Goal: Find specific page/section: Find specific page/section

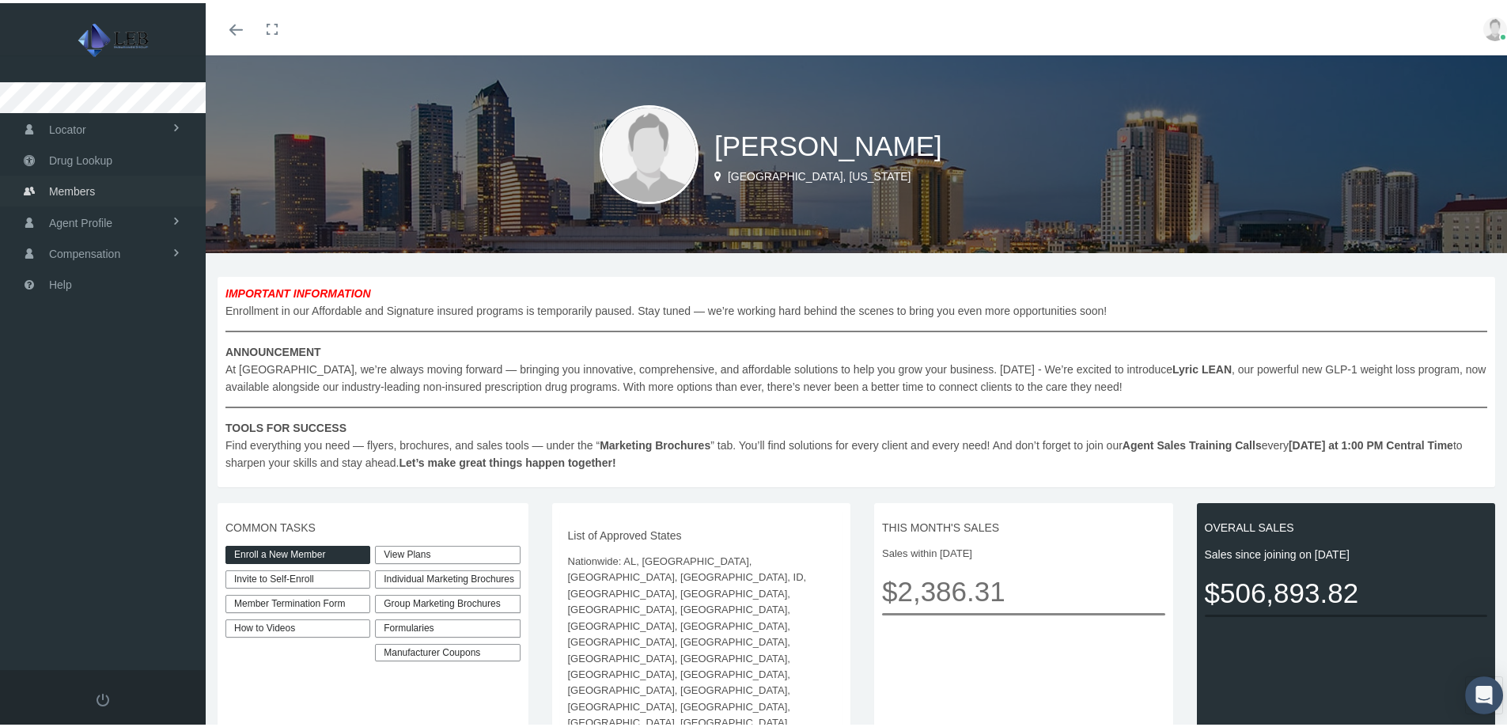
click at [109, 187] on link "Members" at bounding box center [103, 187] width 206 height 31
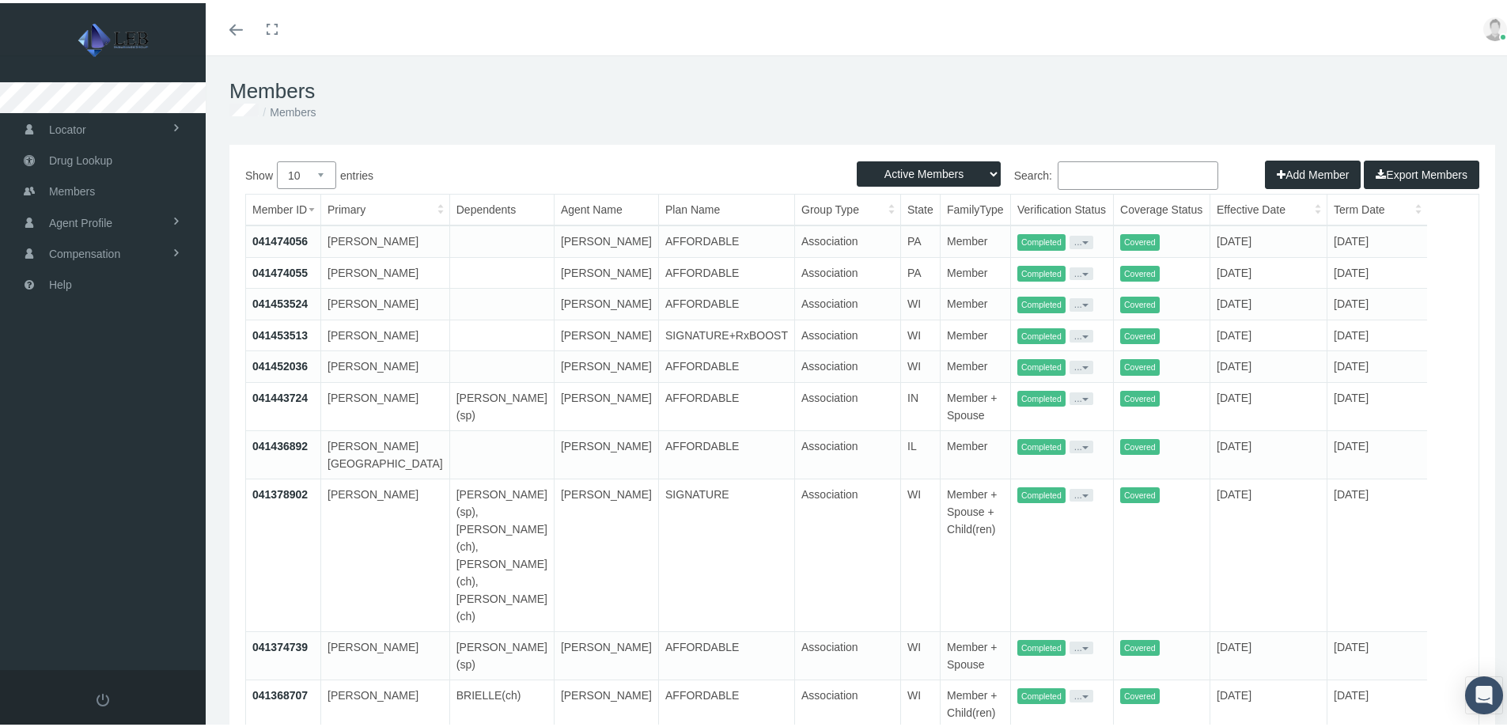
click at [1106, 172] on input "Search:" at bounding box center [1138, 172] width 161 height 28
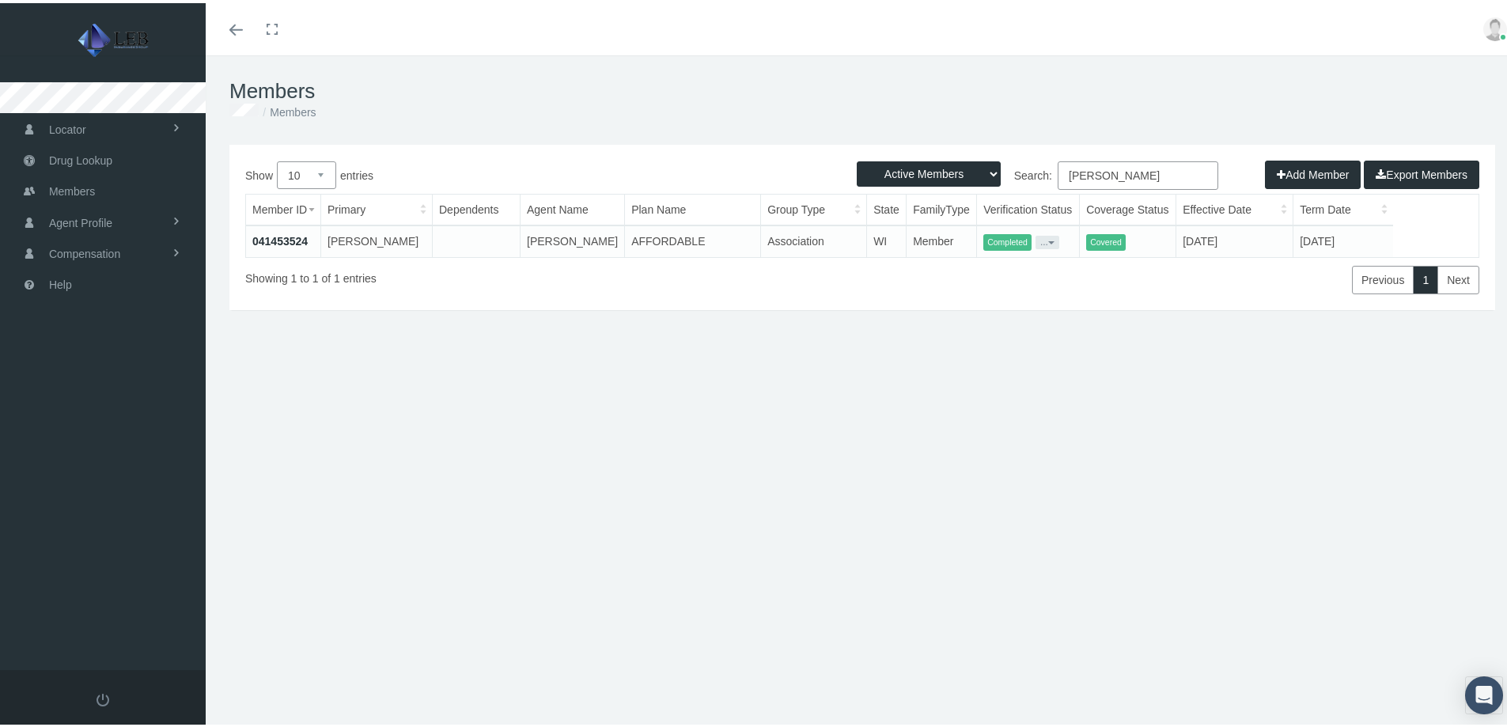
type input "[PERSON_NAME]"
click at [112, 691] on link at bounding box center [103, 697] width 206 height 60
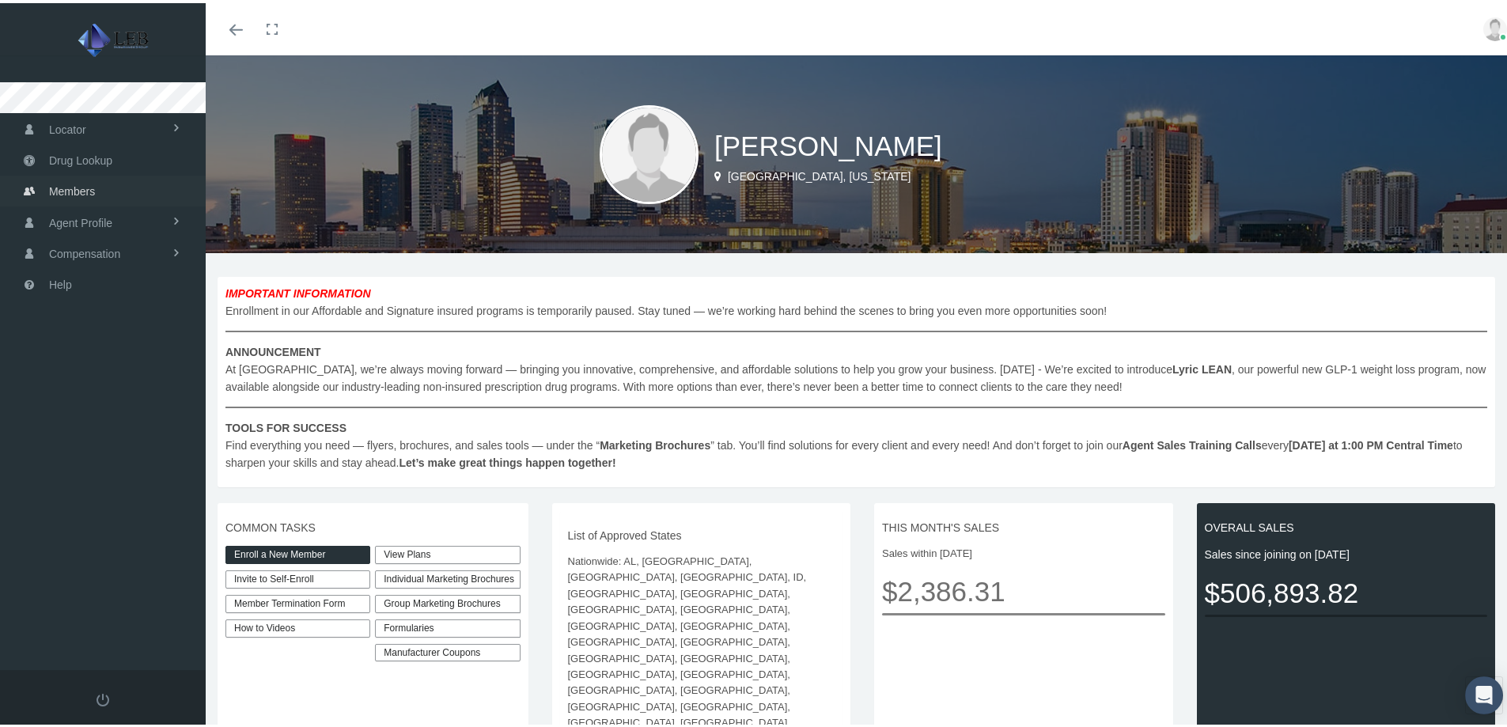
click at [64, 188] on span "Members" at bounding box center [72, 188] width 46 height 30
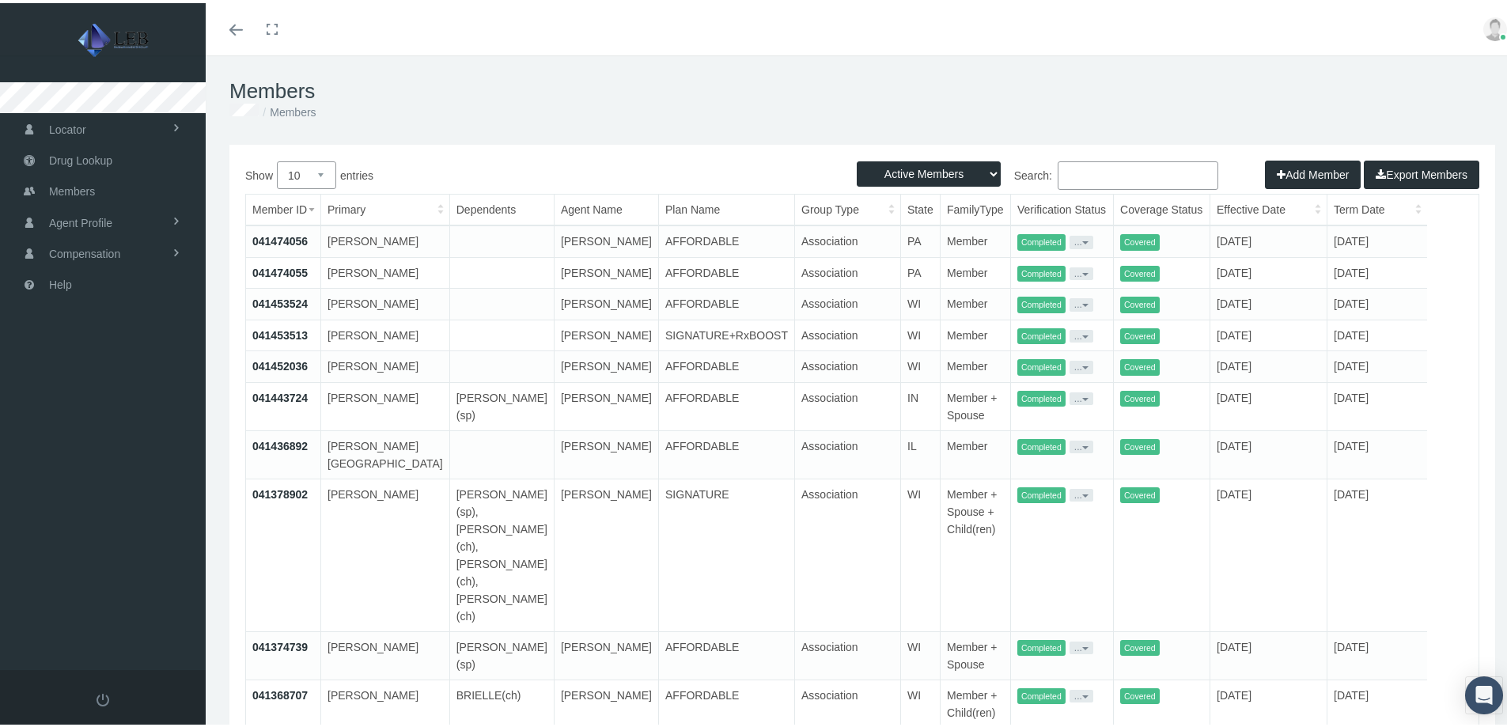
click at [1132, 168] on input "Search:" at bounding box center [1138, 172] width 161 height 28
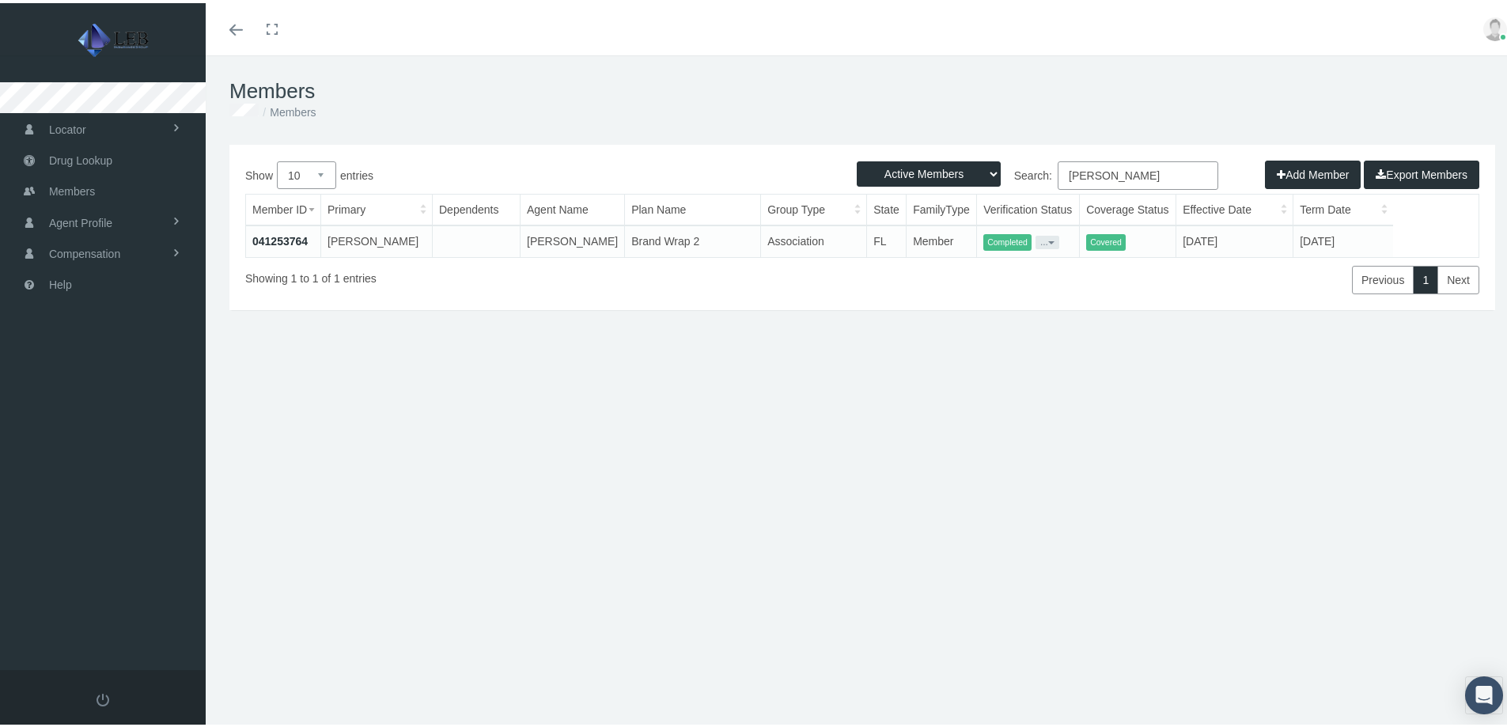
type input "helwig"
click at [298, 239] on link "041253764" at bounding box center [279, 238] width 55 height 13
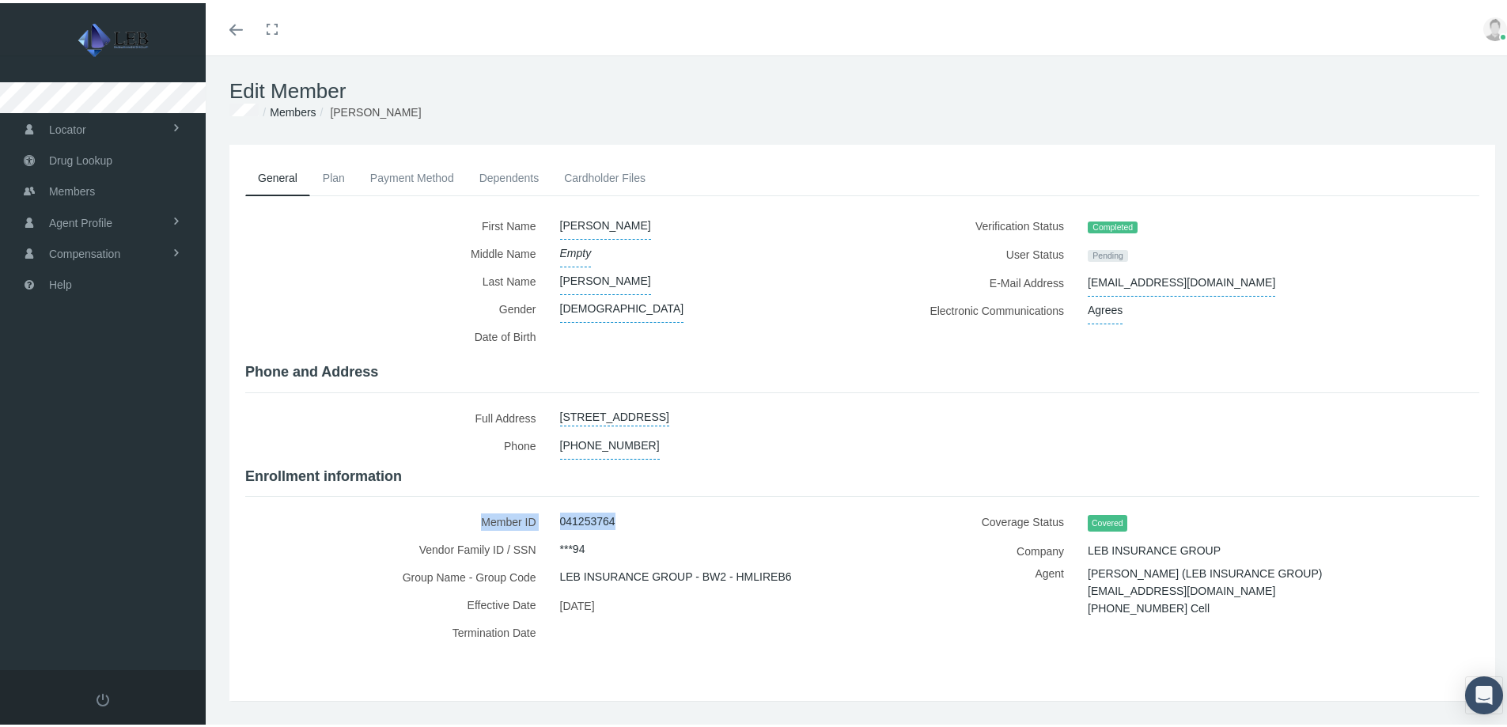
drag, startPoint x: 623, startPoint y: 515, endPoint x: 475, endPoint y: 516, distance: 148.0
click at [475, 516] on div "Member ID 041253764" at bounding box center [547, 519] width 605 height 28
copy div "Member ID 041253764"
click at [108, 699] on span at bounding box center [103, 697] width 13 height 13
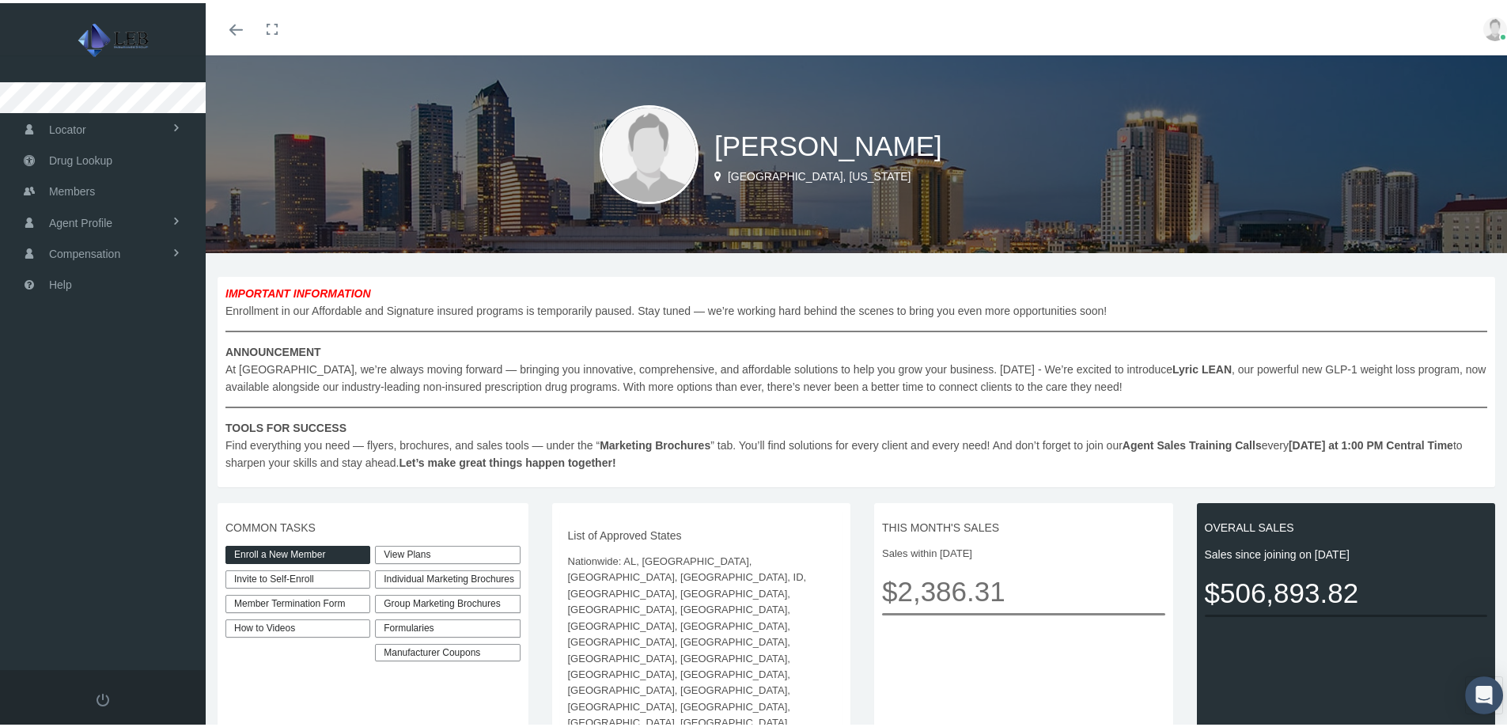
click at [310, 601] on link "Member Termination Form" at bounding box center [298, 601] width 145 height 18
click at [81, 188] on span "Members" at bounding box center [72, 188] width 46 height 30
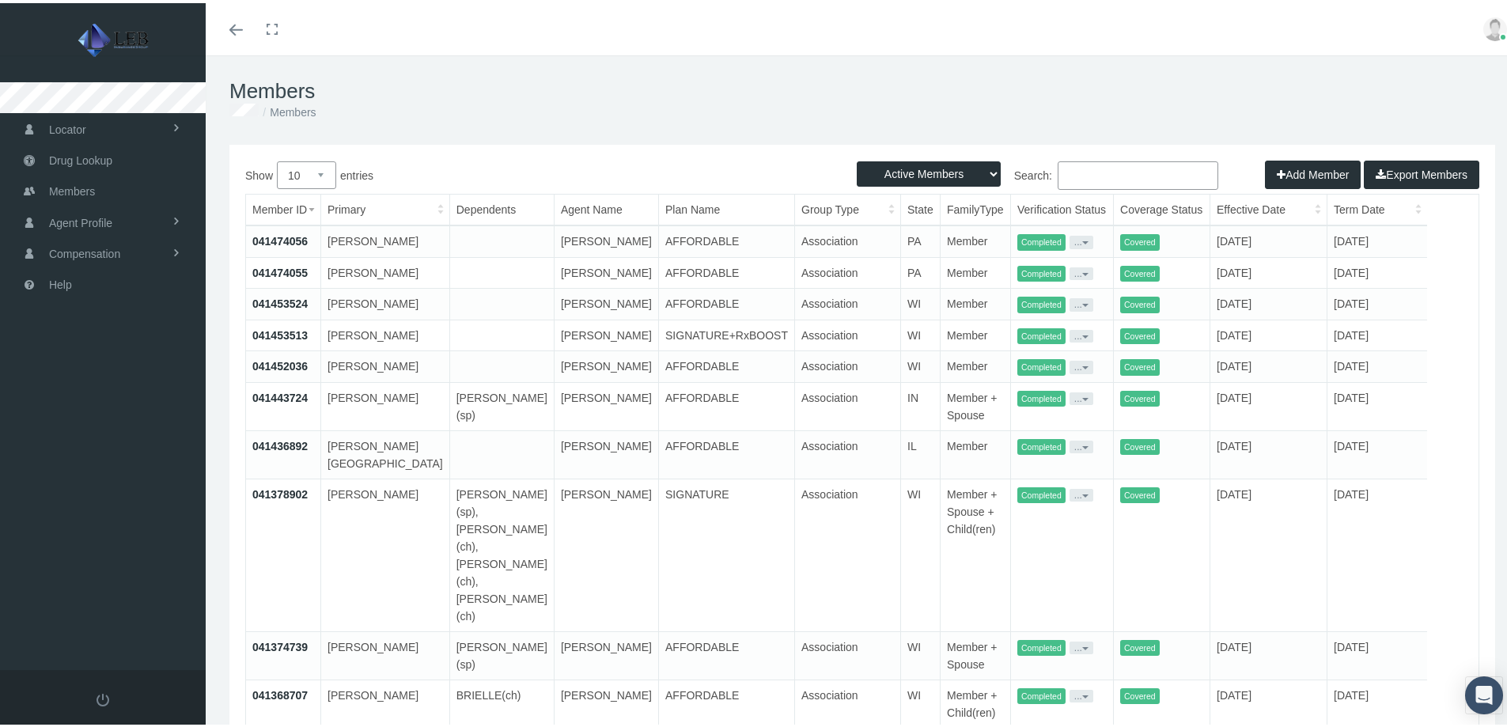
click at [1079, 171] on input "Search:" at bounding box center [1138, 172] width 161 height 28
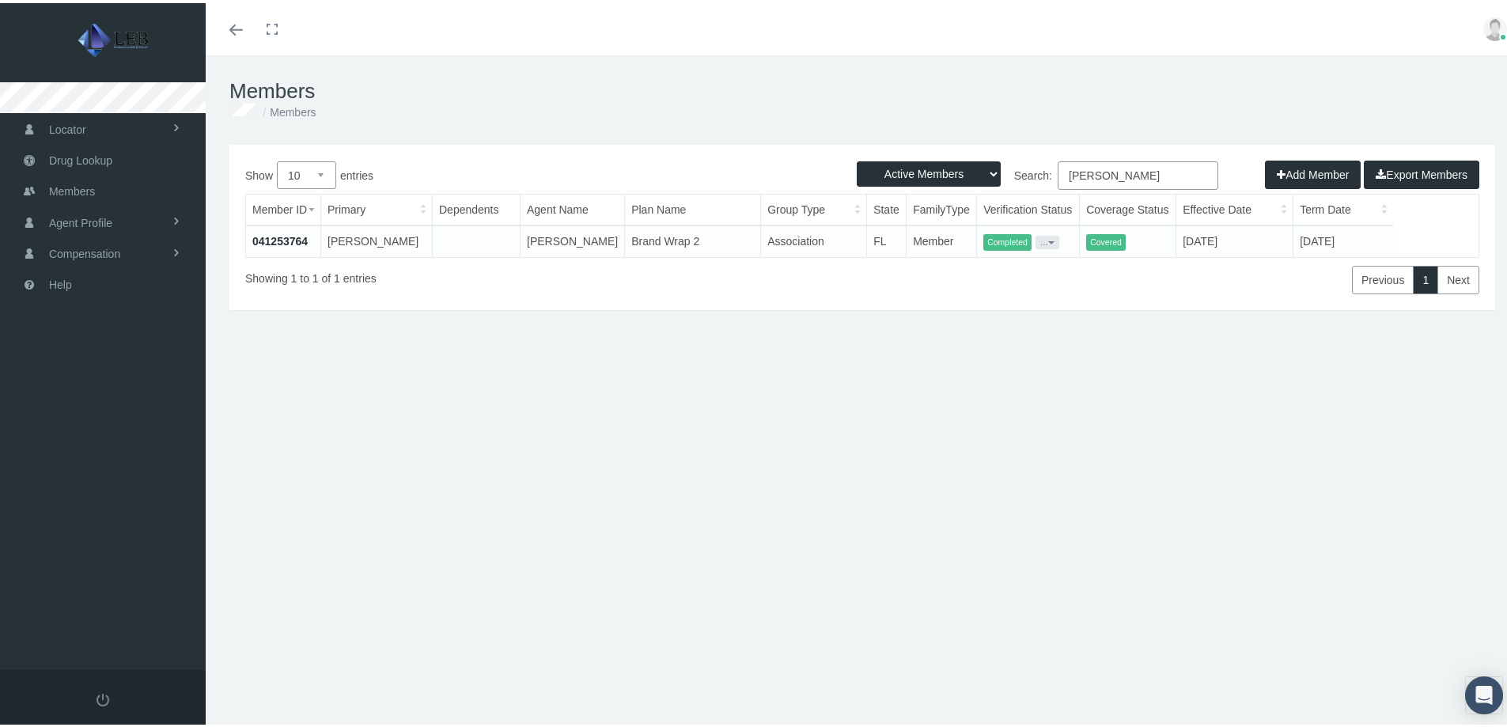
type input "helwig"
click at [286, 235] on link "041253764" at bounding box center [279, 238] width 55 height 13
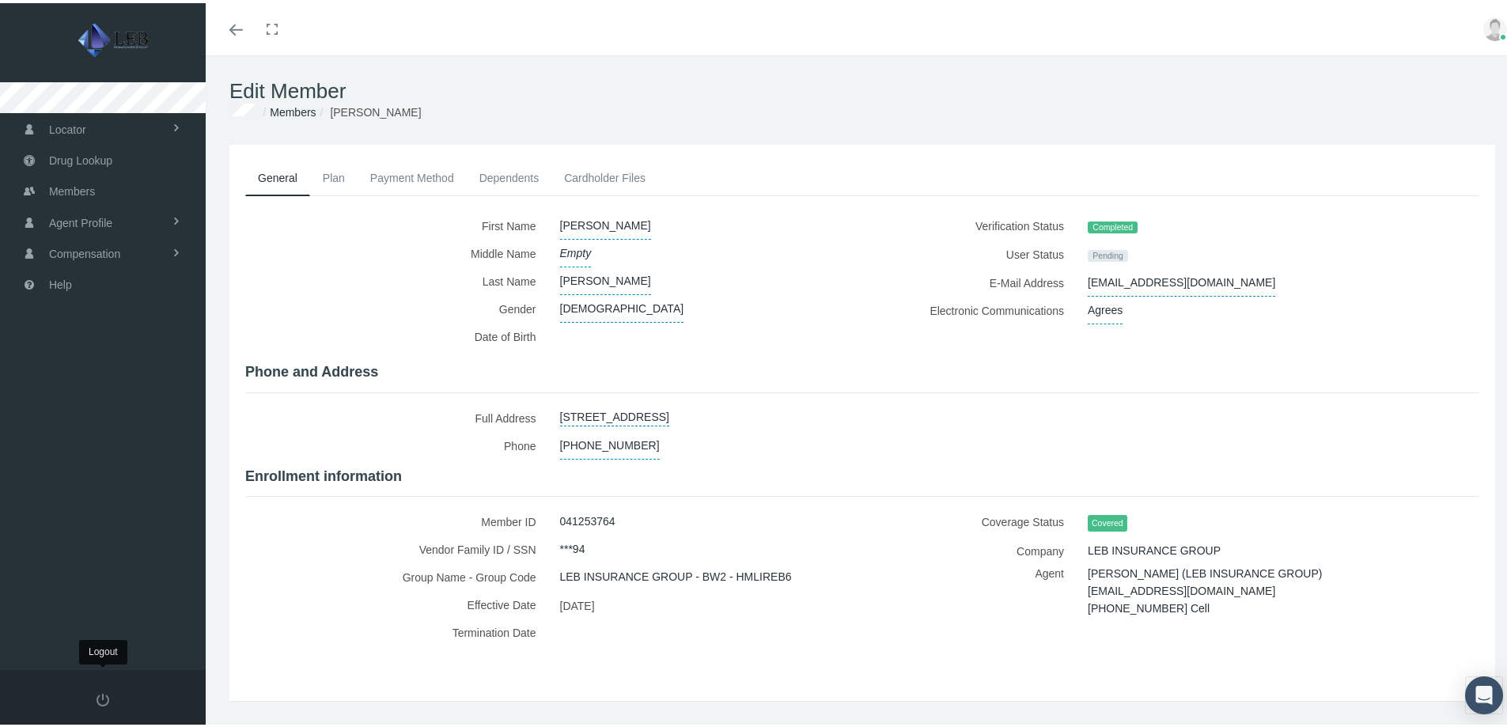
click at [100, 691] on span at bounding box center [103, 697] width 13 height 13
